Goal: Task Accomplishment & Management: Manage account settings

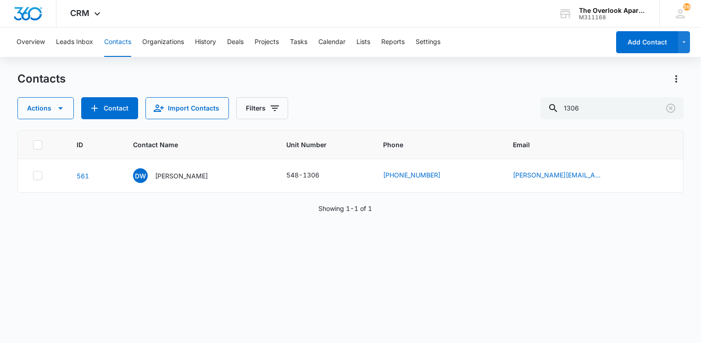
click at [105, 43] on button "Contacts" at bounding box center [117, 42] width 27 height 29
click at [632, 109] on input "1306" at bounding box center [612, 108] width 143 height 22
type input "devon"
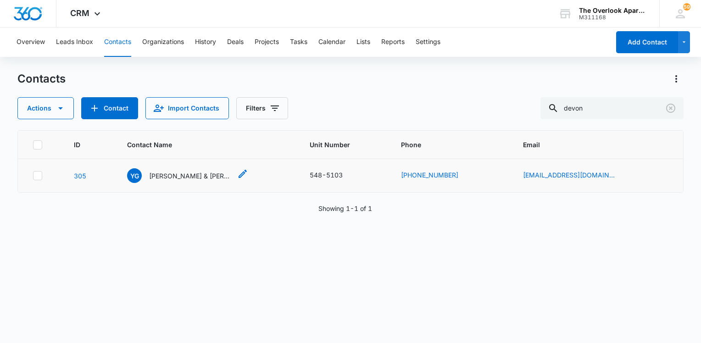
click at [178, 175] on p "[PERSON_NAME] & [PERSON_NAME]" at bounding box center [190, 176] width 83 height 10
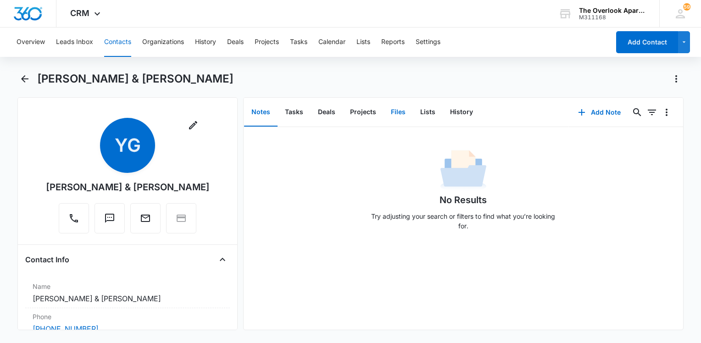
click at [395, 115] on button "Files" at bounding box center [398, 112] width 29 height 28
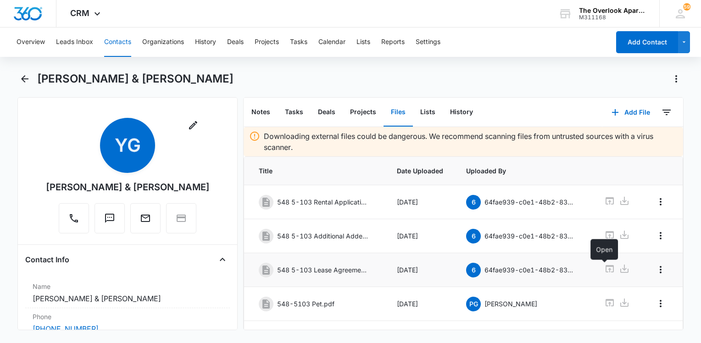
click at [604, 268] on icon at bounding box center [609, 268] width 11 height 11
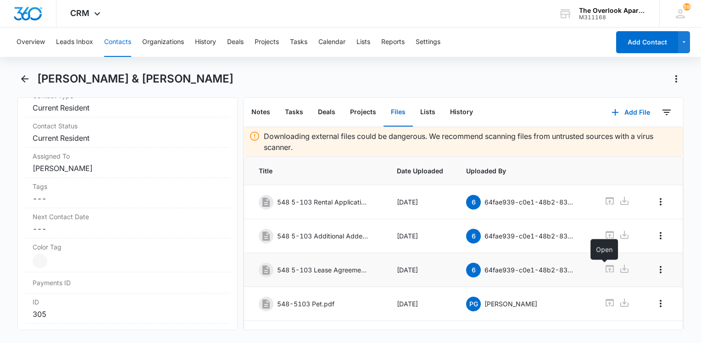
click at [605, 274] on icon at bounding box center [609, 268] width 11 height 11
click at [135, 41] on div "Overview Leads Inbox Contacts Organizations History Deals Projects Tasks Calend…" at bounding box center [310, 42] width 599 height 29
click at [118, 45] on button "Contacts" at bounding box center [117, 42] width 27 height 29
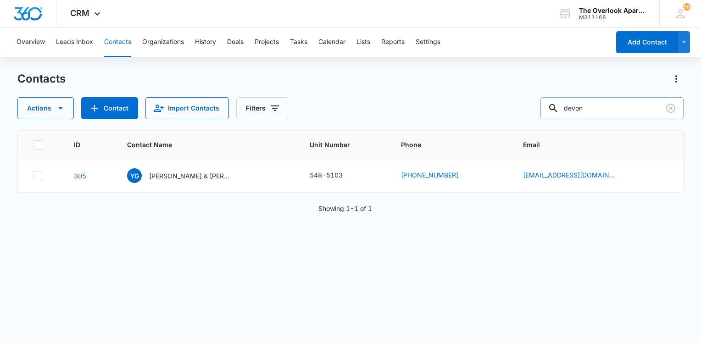
click at [611, 106] on input "devon" at bounding box center [612, 108] width 143 height 22
type input "d"
type input "10208"
click at [179, 177] on p "[PERSON_NAME] & [PERSON_NAME]" at bounding box center [190, 176] width 83 height 10
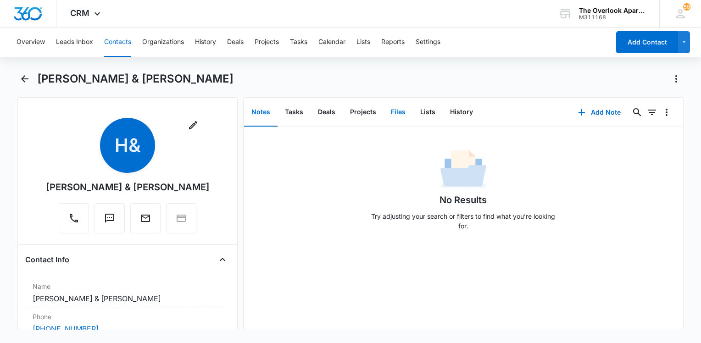
click at [400, 117] on button "Files" at bounding box center [398, 112] width 29 height 28
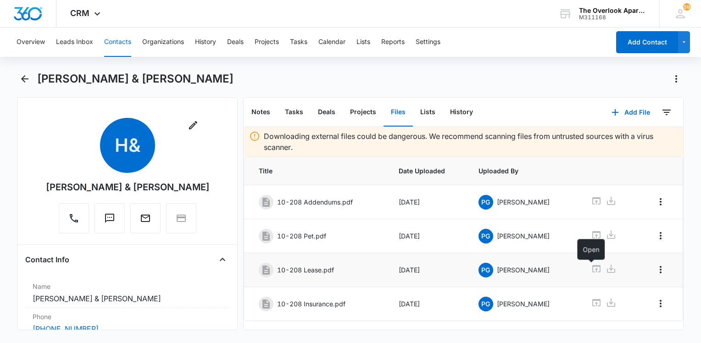
click at [593, 269] on icon at bounding box center [597, 268] width 8 height 7
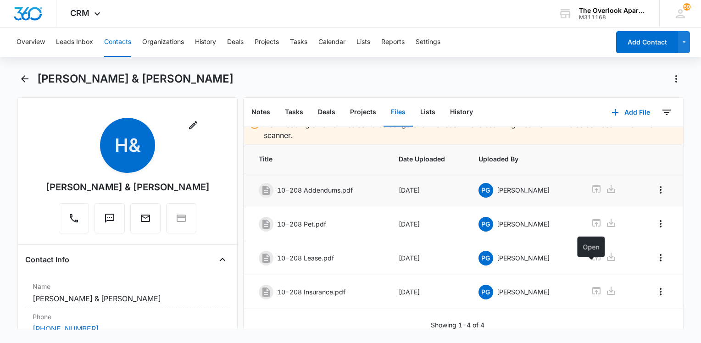
scroll to position [20, 0]
drag, startPoint x: 204, startPoint y: 184, endPoint x: 190, endPoint y: 184, distance: 14.2
click at [190, 184] on div "Remove [PERSON_NAME] [PERSON_NAME] & [PERSON_NAME]" at bounding box center [127, 177] width 205 height 119
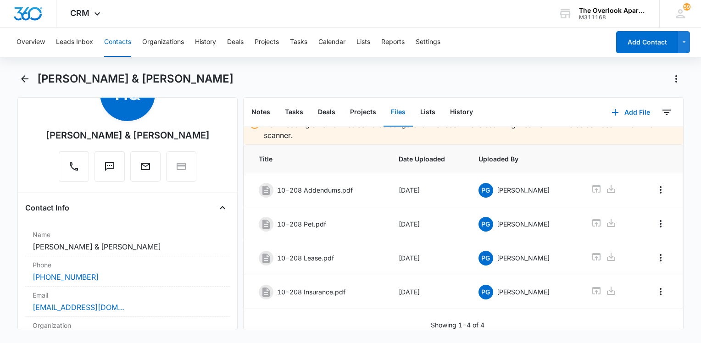
scroll to position [0, 0]
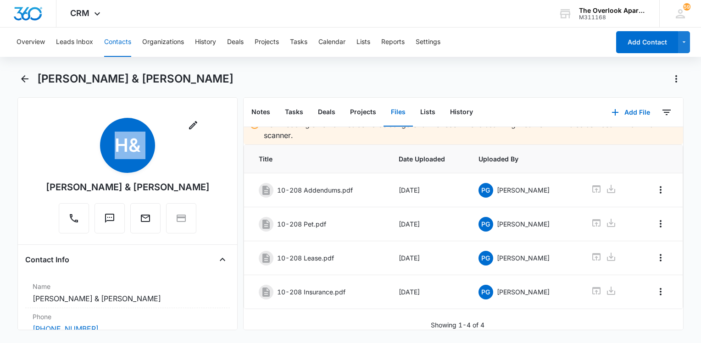
drag, startPoint x: 206, startPoint y: 184, endPoint x: 68, endPoint y: 185, distance: 137.7
click at [68, 185] on div "Remove [PERSON_NAME] [PERSON_NAME] & [PERSON_NAME]" at bounding box center [127, 177] width 205 height 119
drag, startPoint x: 68, startPoint y: 185, endPoint x: 78, endPoint y: 185, distance: 9.6
copy div "Remove H&"
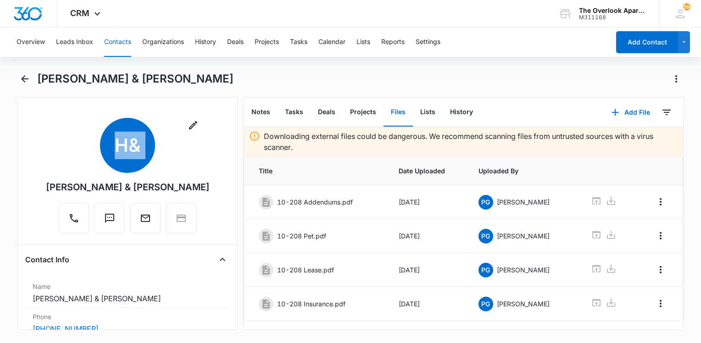
click at [210, 162] on div "Remove [PERSON_NAME] [PERSON_NAME] & [PERSON_NAME]" at bounding box center [127, 177] width 205 height 119
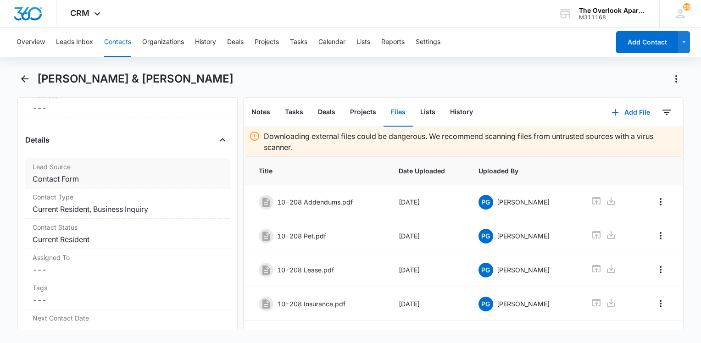
scroll to position [367, 0]
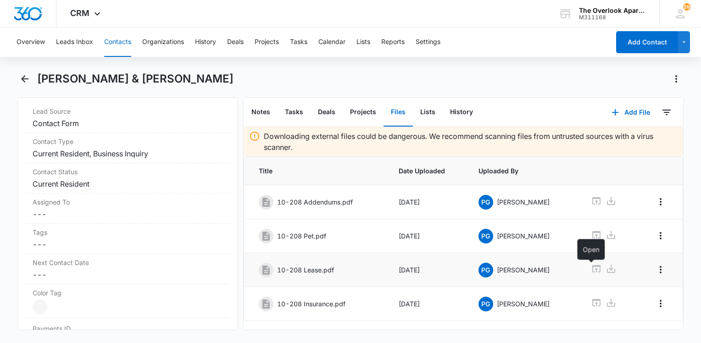
click at [593, 266] on icon at bounding box center [597, 268] width 8 height 7
